Goal: Task Accomplishment & Management: Manage account settings

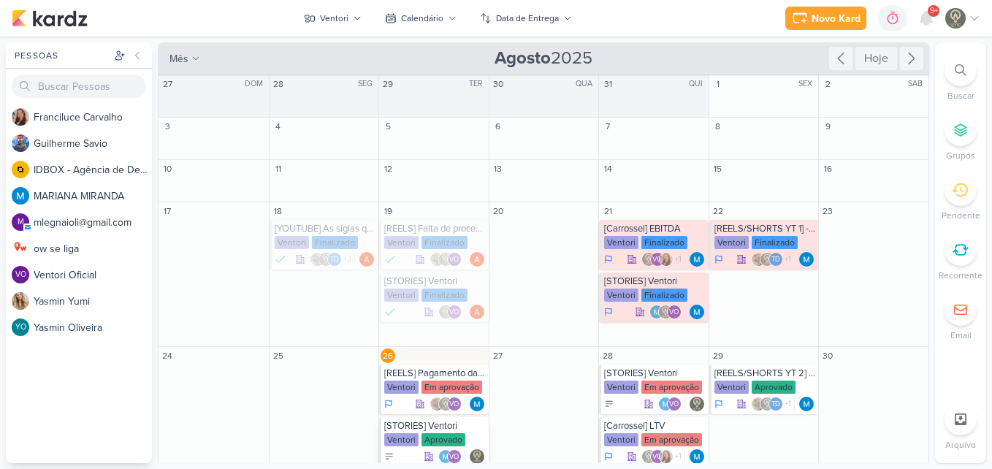
scroll to position [71, 0]
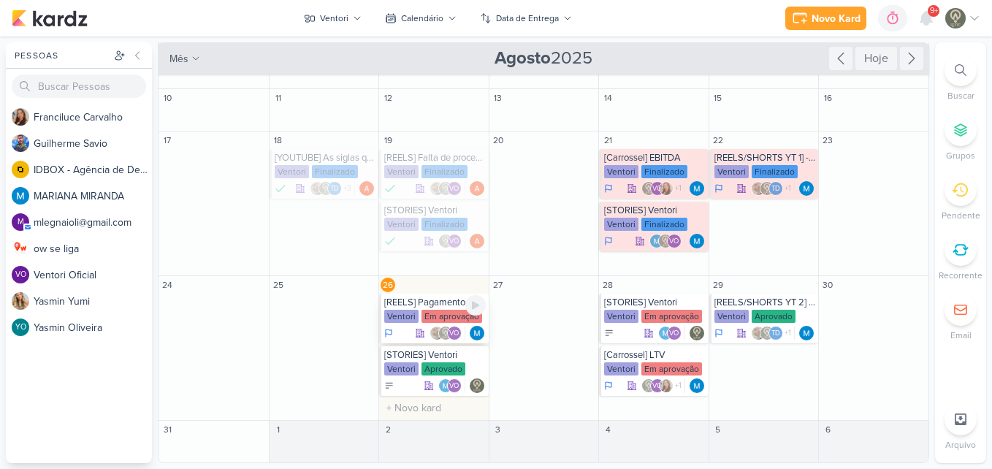
click at [418, 303] on div "[REELS] Pagamento das contas" at bounding box center [435, 303] width 102 height 12
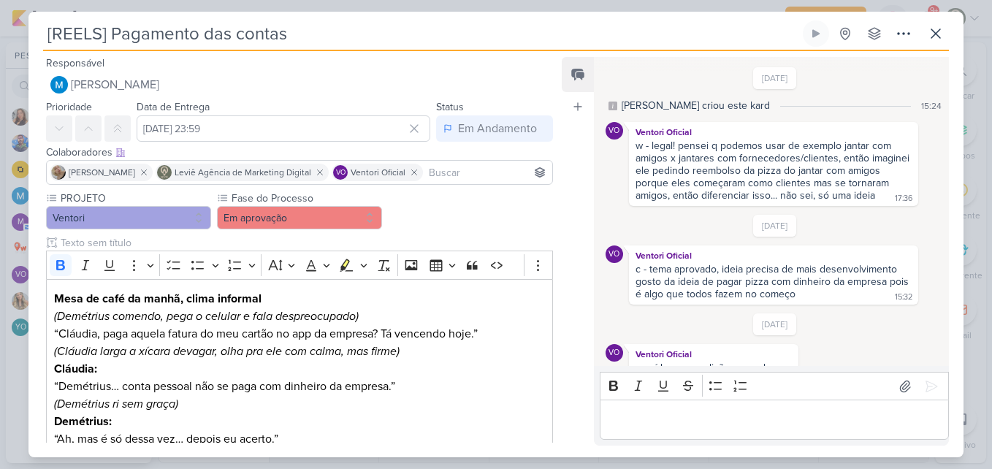
scroll to position [126, 0]
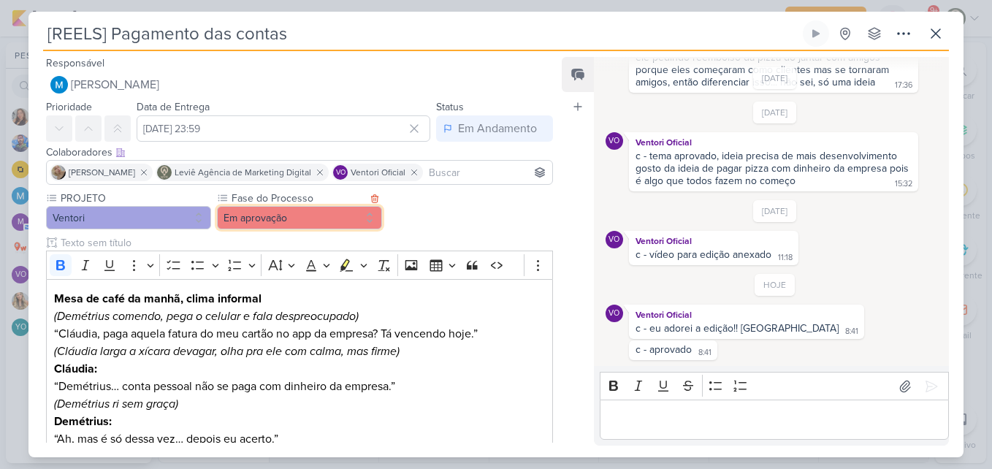
click at [283, 216] on button "Em aprovação" at bounding box center [299, 217] width 165 height 23
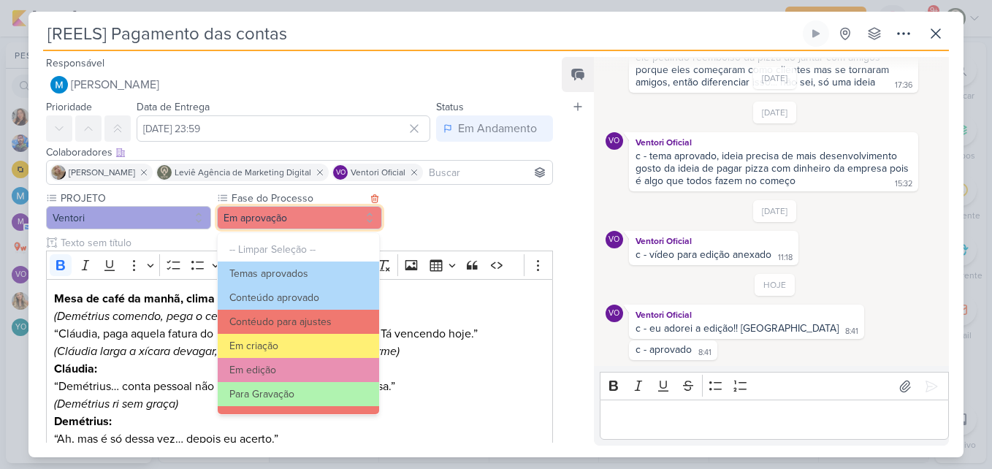
scroll to position [141, 0]
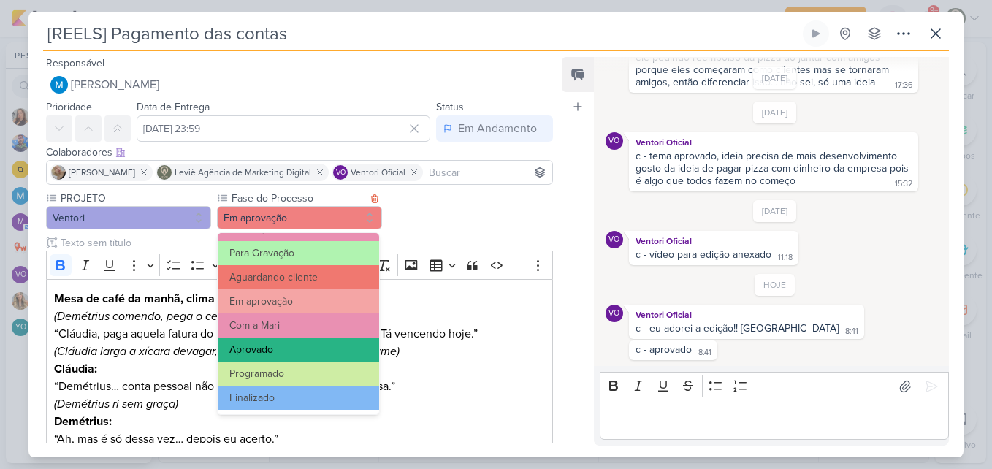
click at [289, 351] on button "Aprovado" at bounding box center [298, 350] width 161 height 24
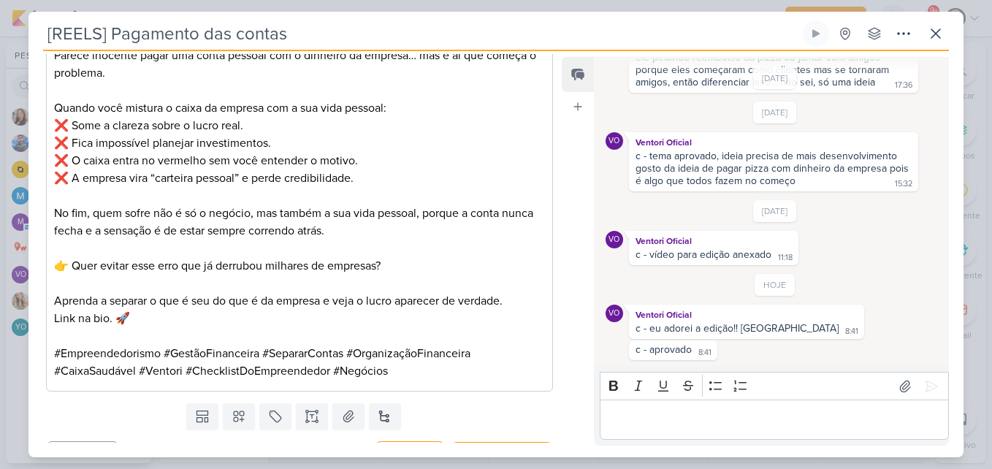
scroll to position [945, 0]
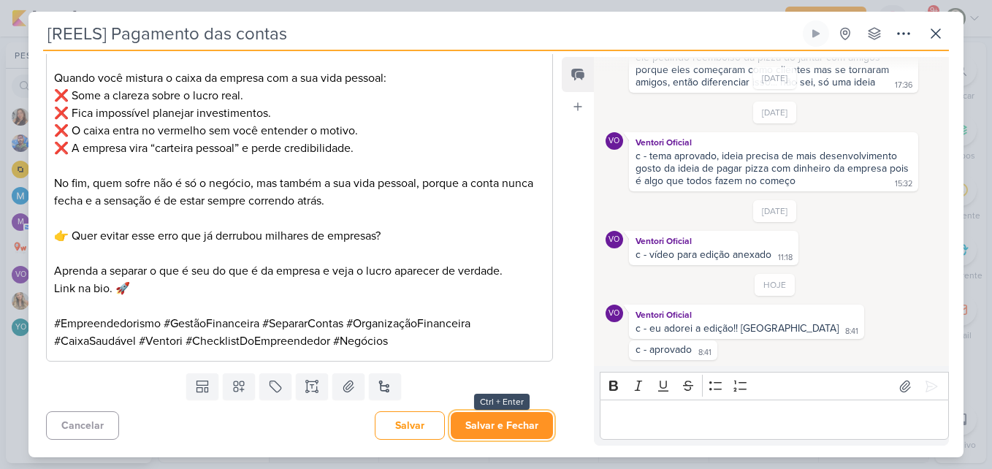
click at [519, 421] on button "Salvar e Fechar" at bounding box center [502, 425] width 102 height 27
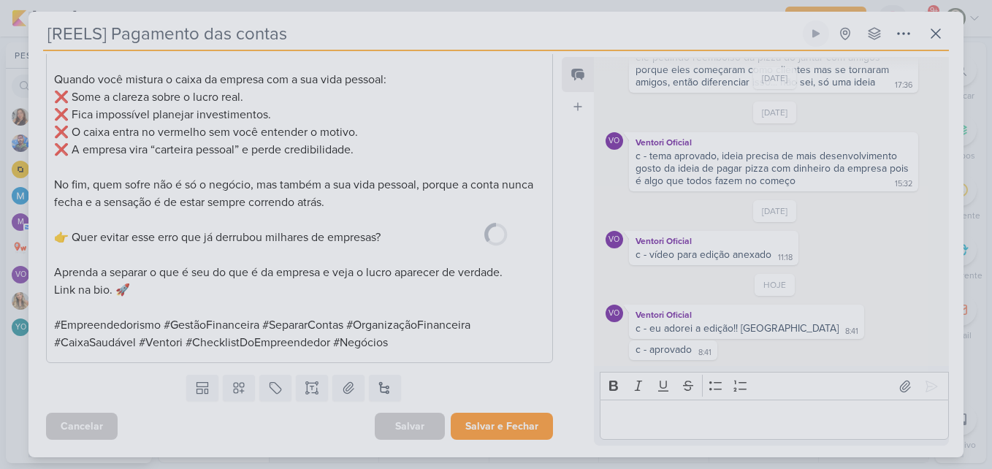
scroll to position [943, 0]
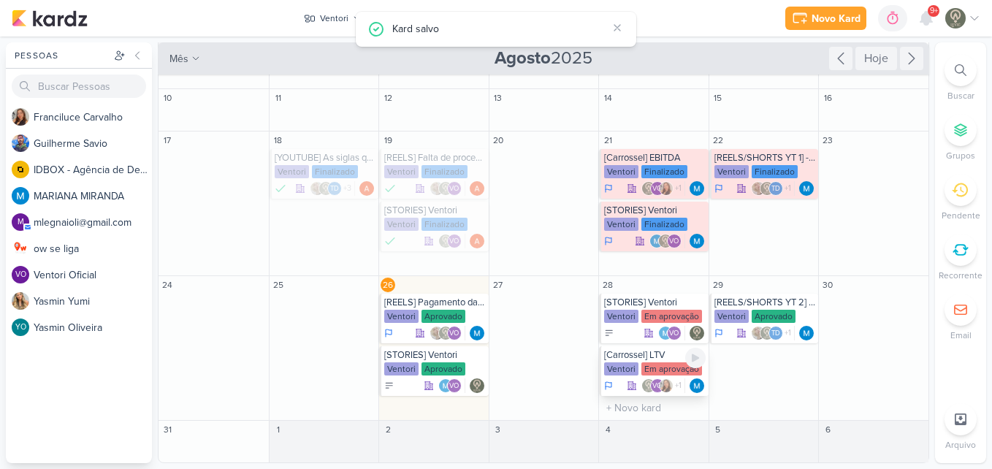
click at [651, 358] on div "[Carrossel] LTV" at bounding box center [655, 355] width 102 height 12
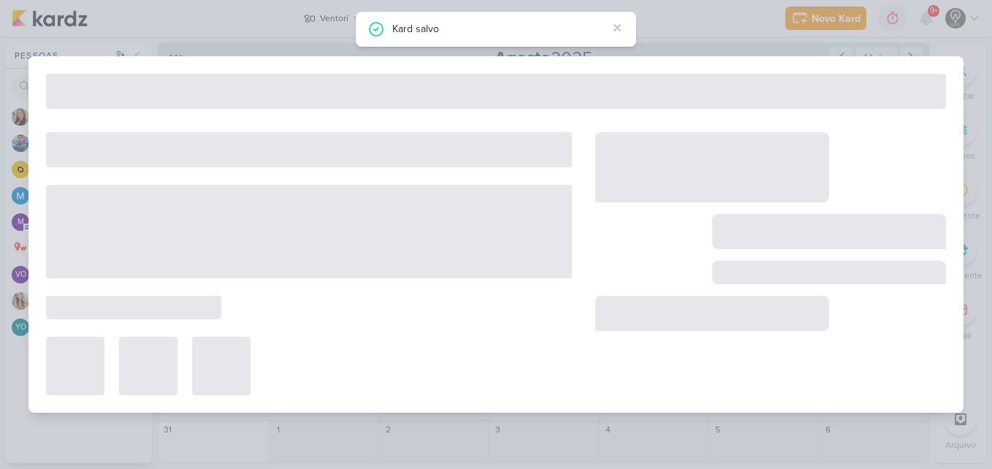
type input "[Carrossel] LTV"
type input "[DATE] 23:59"
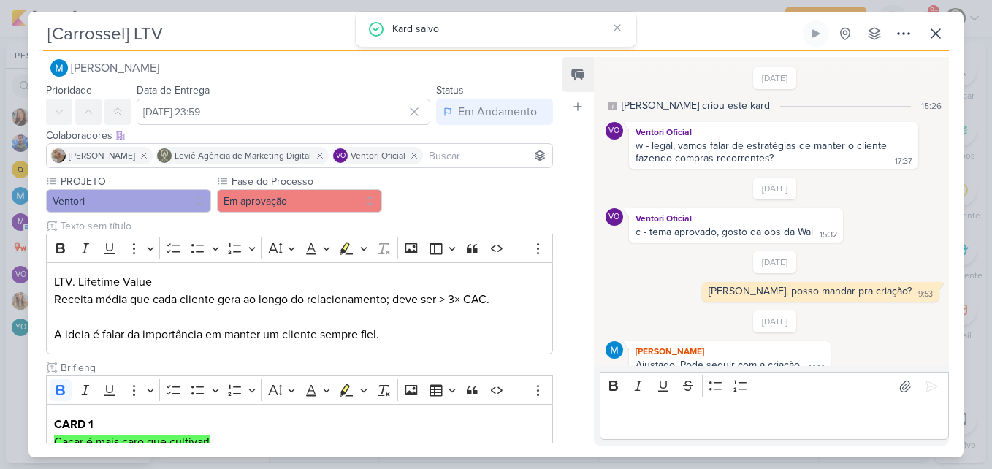
scroll to position [163, 0]
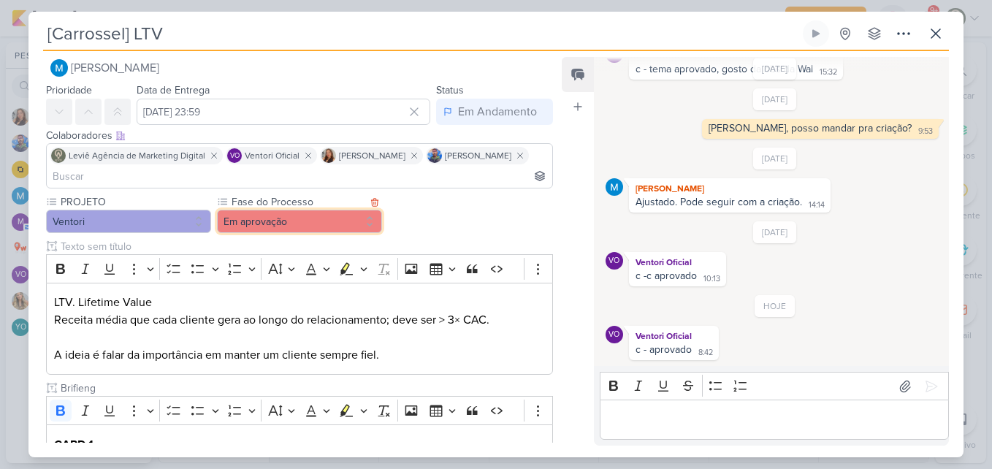
click at [313, 224] on button "Em aprovação" at bounding box center [299, 221] width 165 height 23
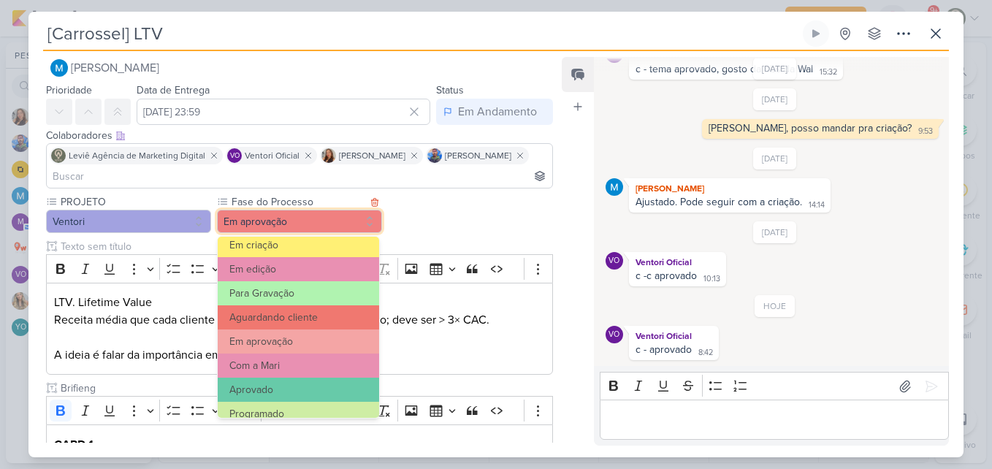
scroll to position [141, 0]
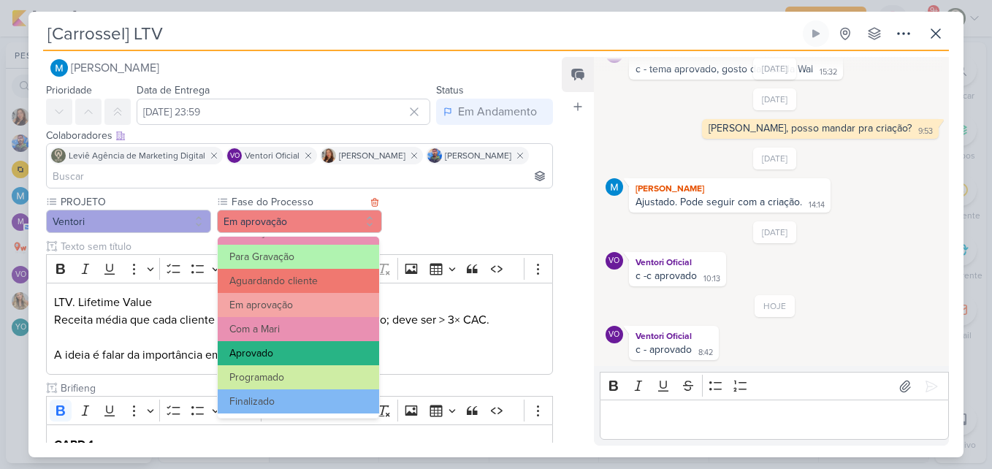
click at [292, 349] on button "Aprovado" at bounding box center [298, 353] width 161 height 24
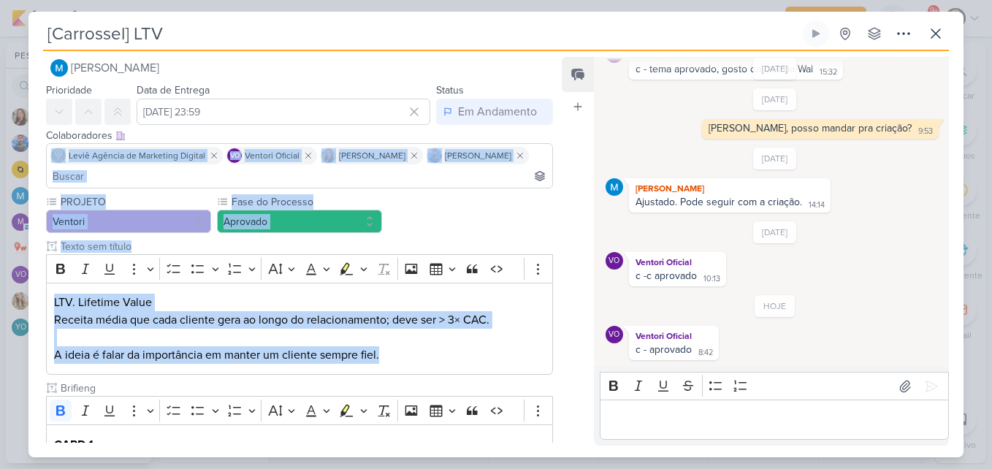
drag, startPoint x: 552, startPoint y: 136, endPoint x: 548, endPoint y: 412, distance: 276.2
click at [548, 412] on div "Responsável [PERSON_NAME] Nenhum contato encontrado create new contact Novo Con…" at bounding box center [293, 248] width 530 height 389
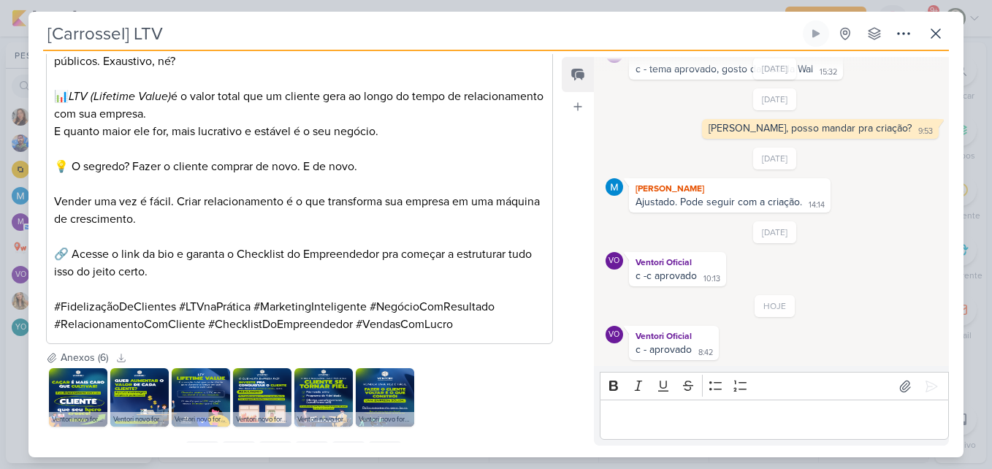
scroll to position [1241, 0]
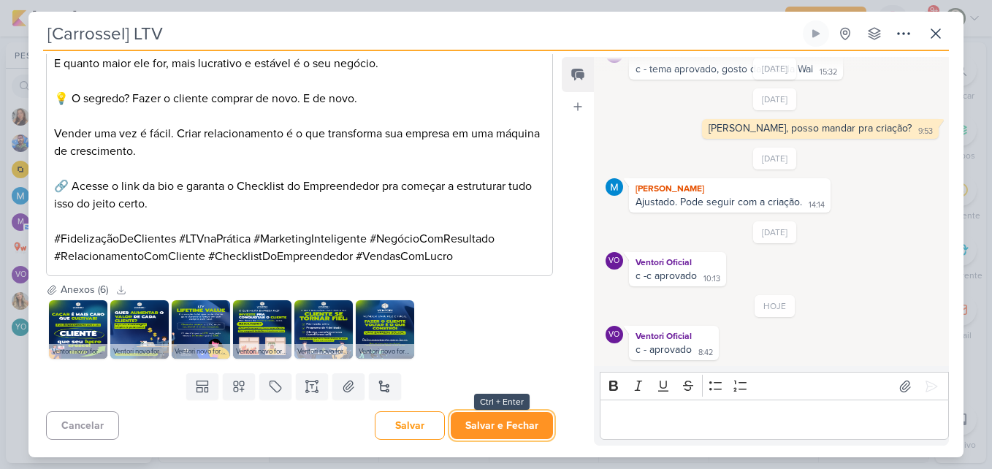
click at [503, 424] on button "Salvar e Fechar" at bounding box center [502, 425] width 102 height 27
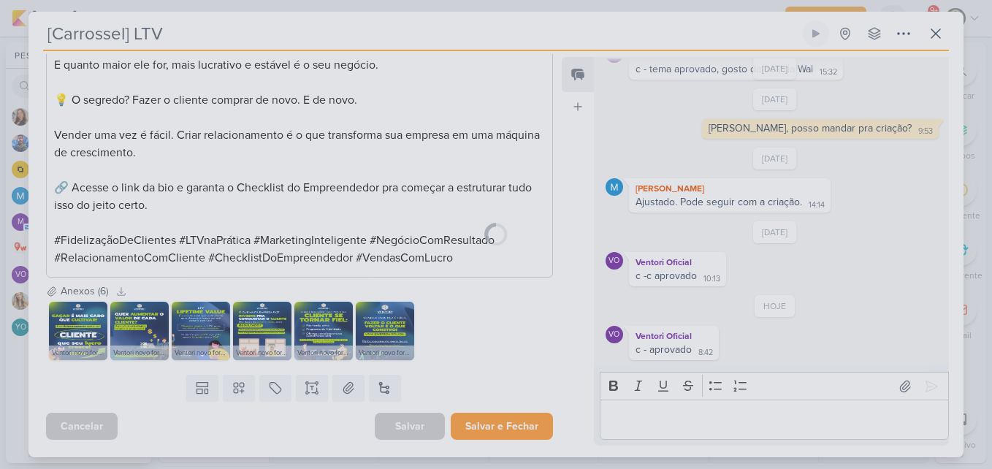
scroll to position [1240, 0]
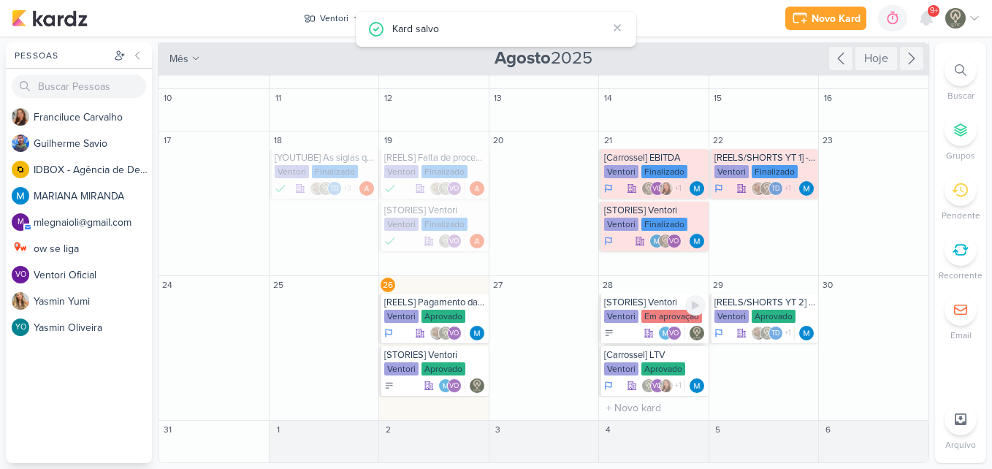
click at [647, 317] on div "Em aprovação" at bounding box center [671, 316] width 61 height 13
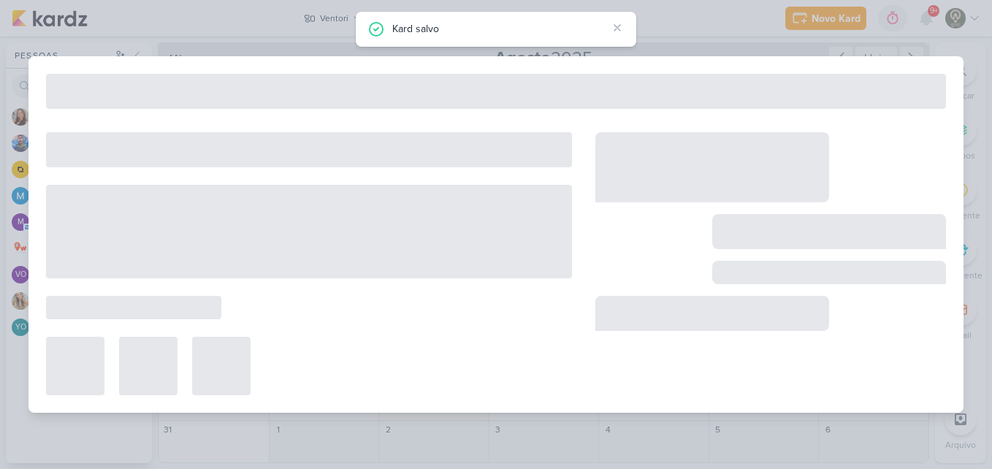
type input "[STORIES] Ventori"
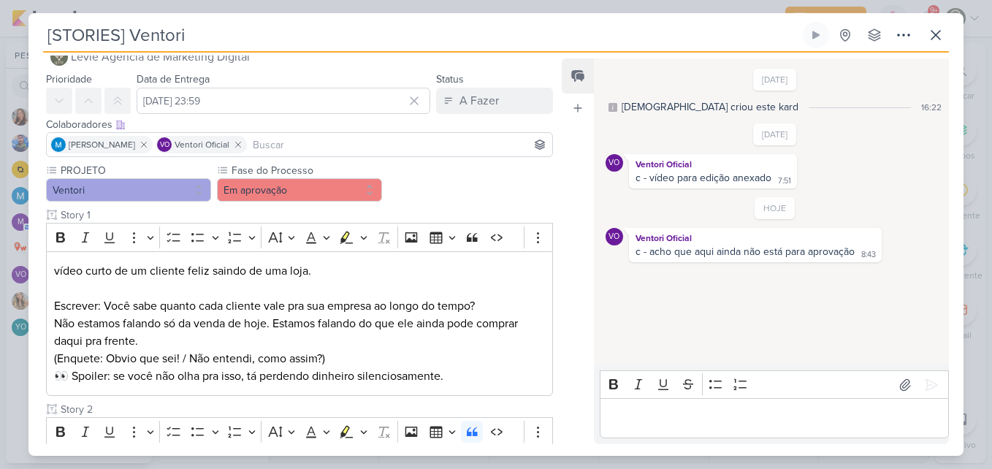
scroll to position [32, 0]
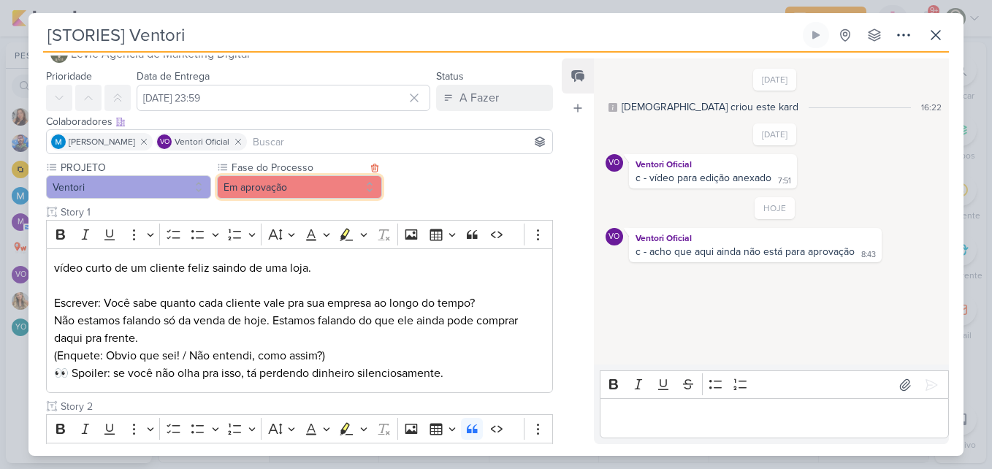
click at [351, 187] on button "Em aprovação" at bounding box center [299, 186] width 165 height 23
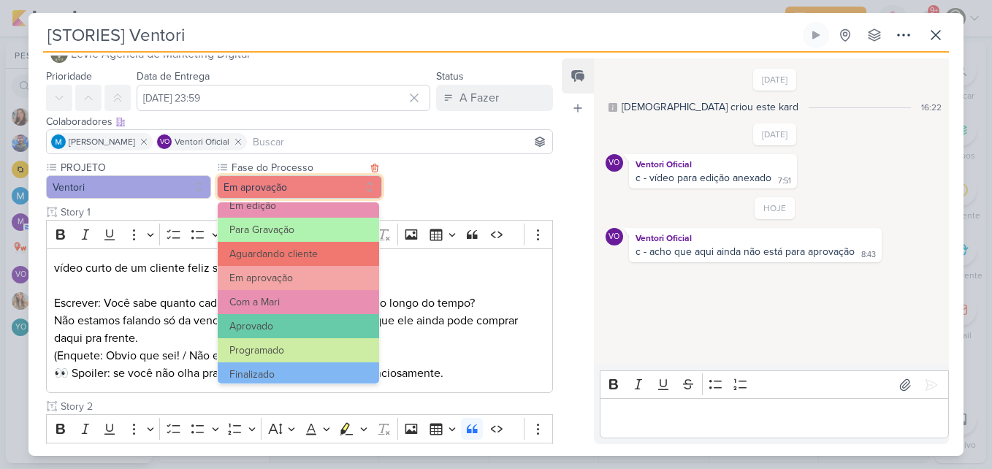
scroll to position [141, 0]
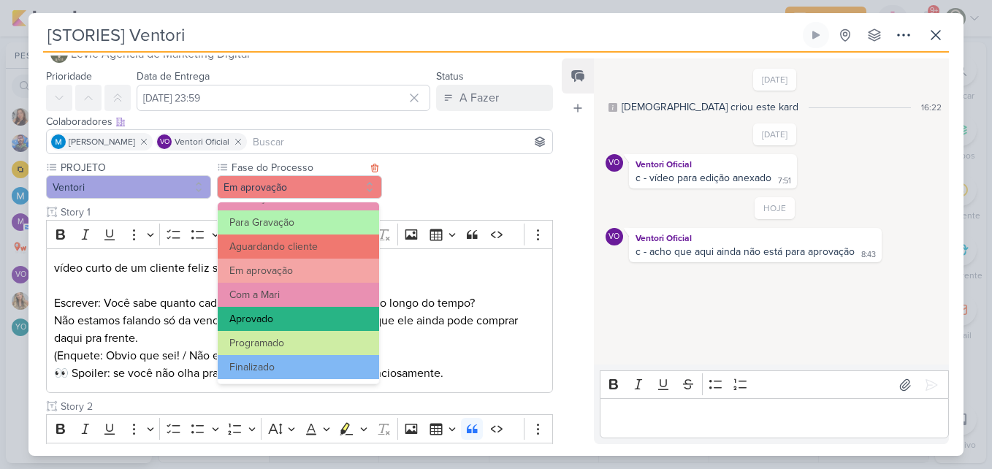
click at [308, 321] on button "Aprovado" at bounding box center [298, 319] width 161 height 24
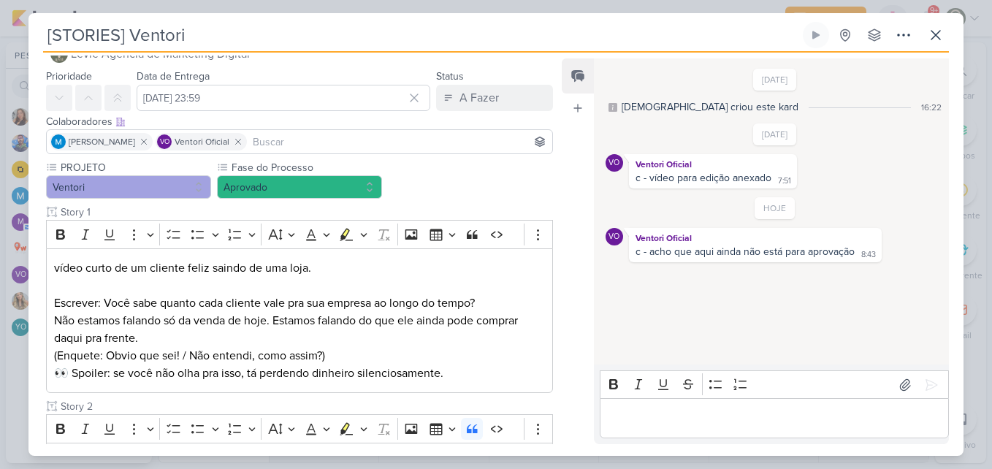
scroll to position [913, 0]
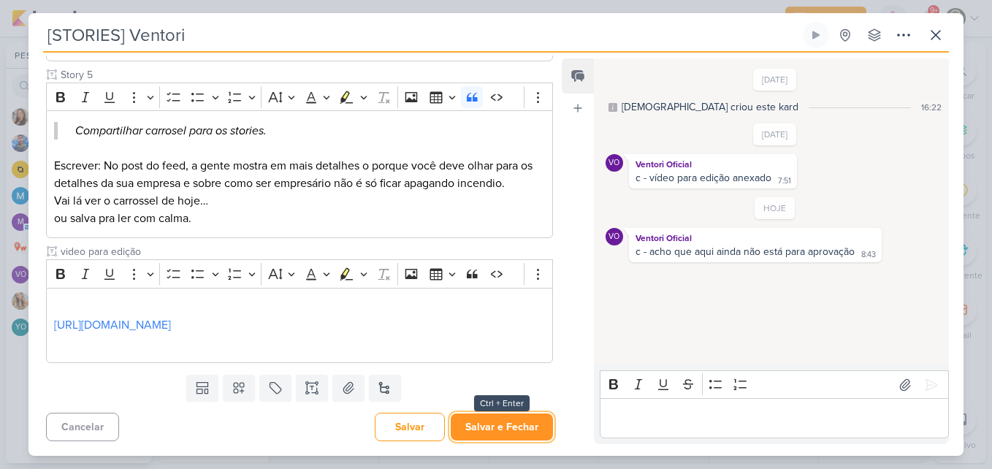
click at [528, 418] on button "Salvar e Fechar" at bounding box center [502, 427] width 102 height 27
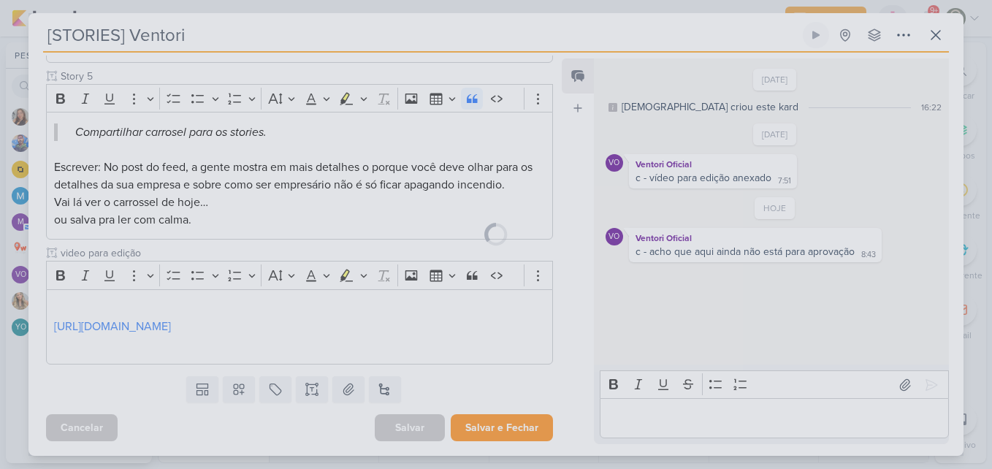
scroll to position [912, 0]
